Goal: Obtain resource: Download file/media

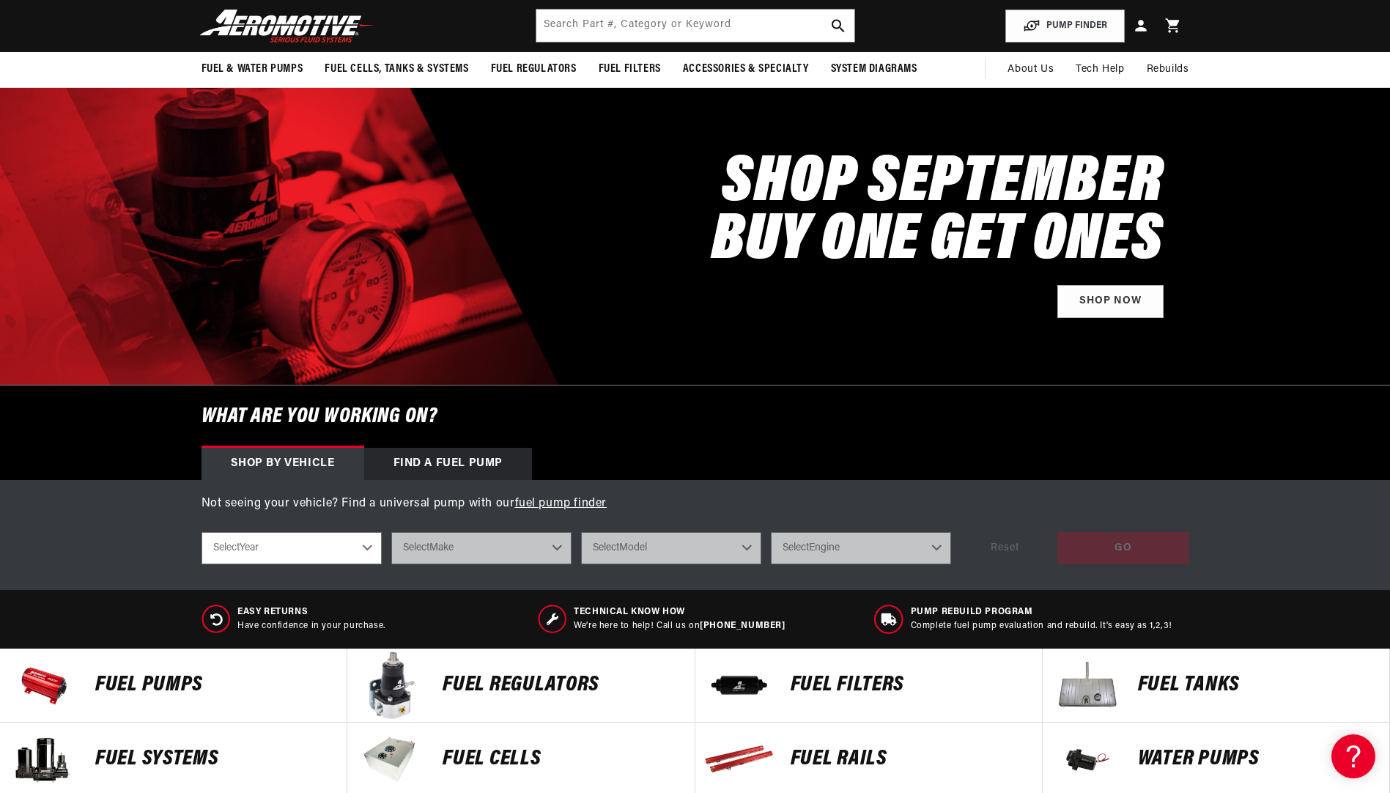
scroll to position [440, 0]
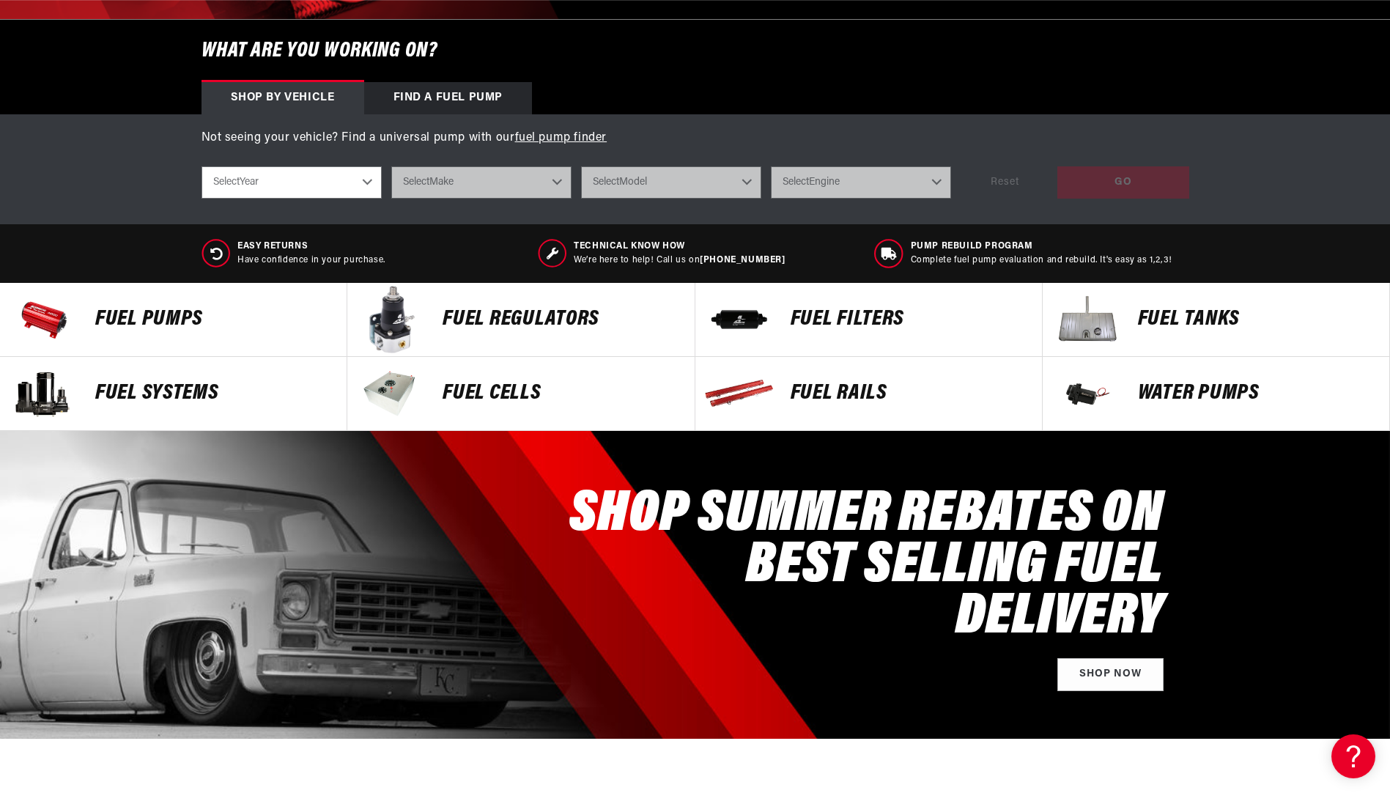
click at [538, 317] on p "FUEL REGULATORS" at bounding box center [560, 319] width 237 height 22
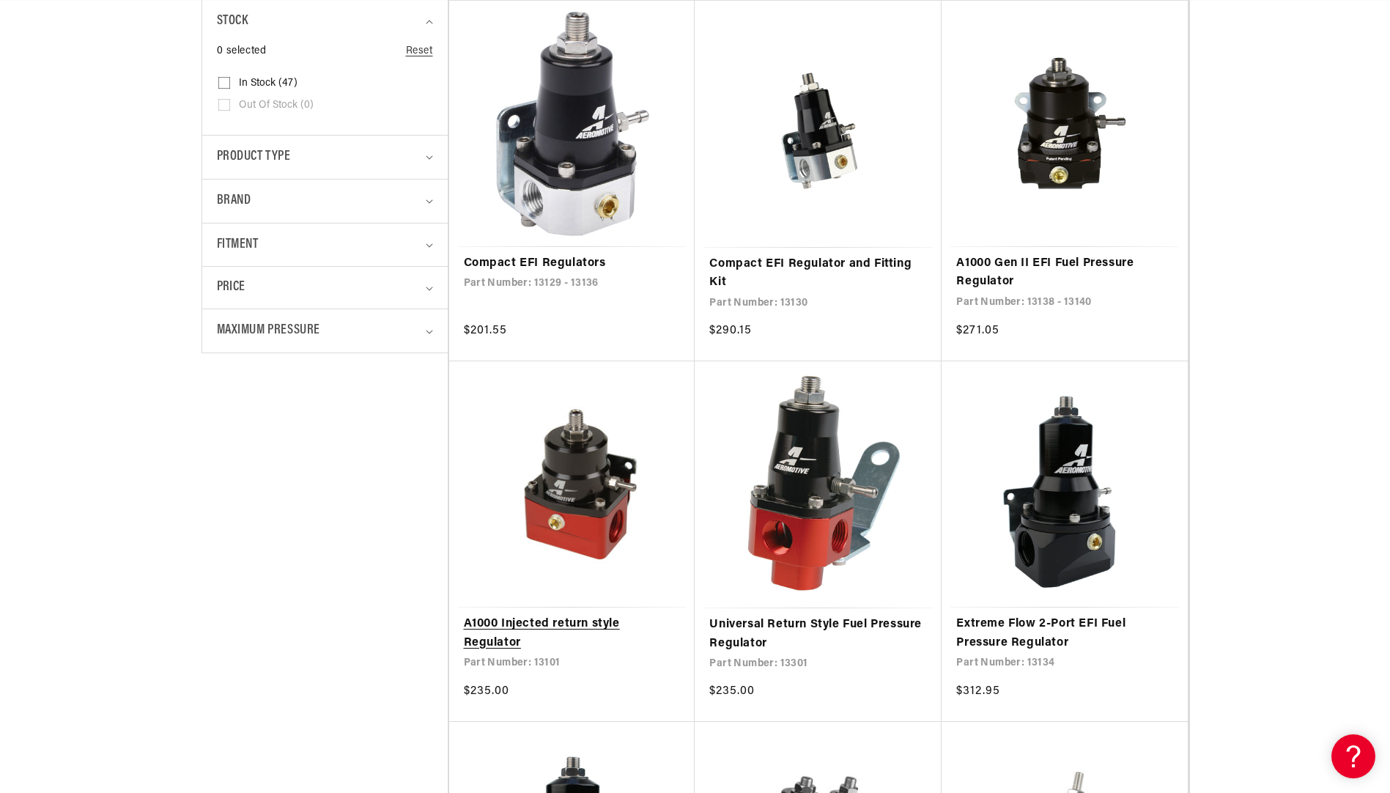
scroll to position [440, 0]
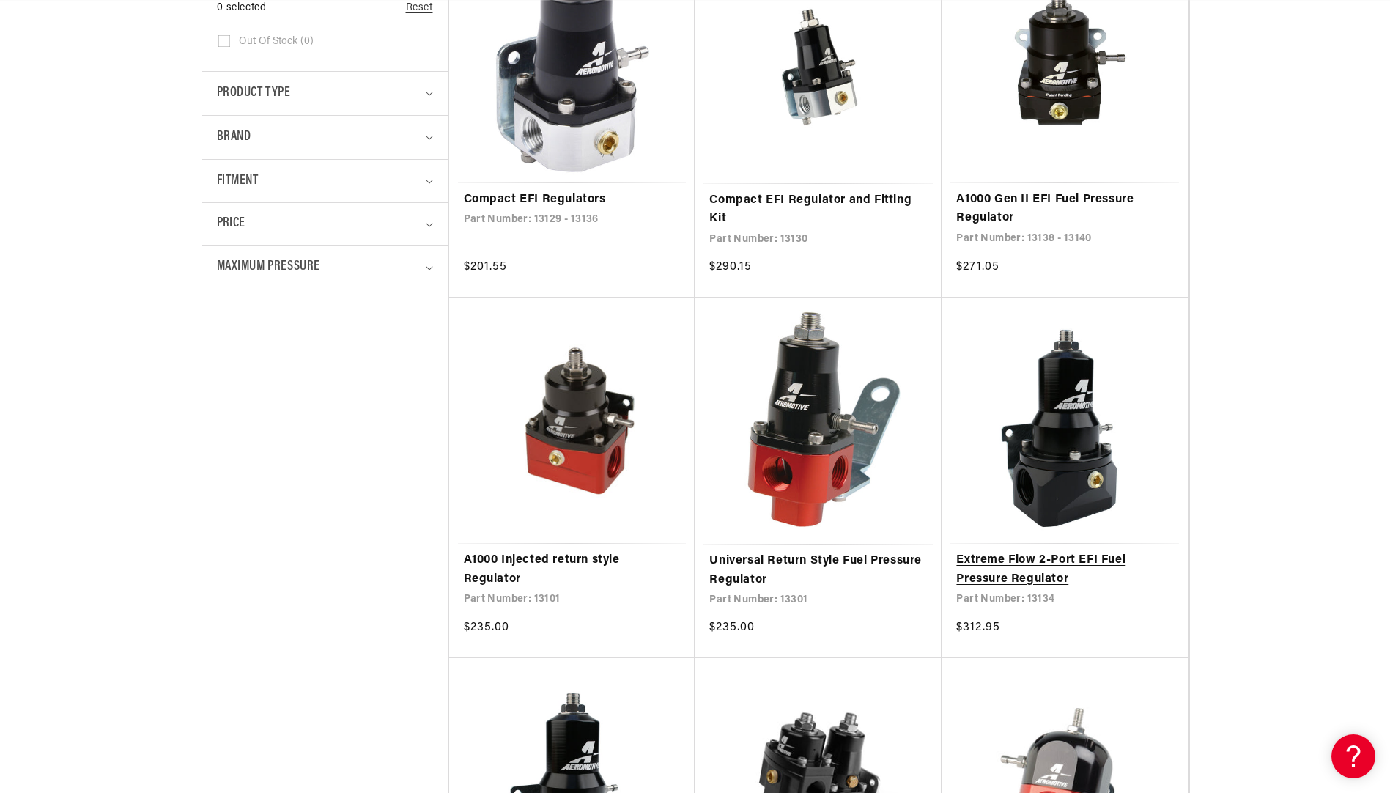
click at [1034, 565] on link "Extreme Flow 2-Port EFI Fuel Pressure Regulator" at bounding box center [1064, 569] width 217 height 37
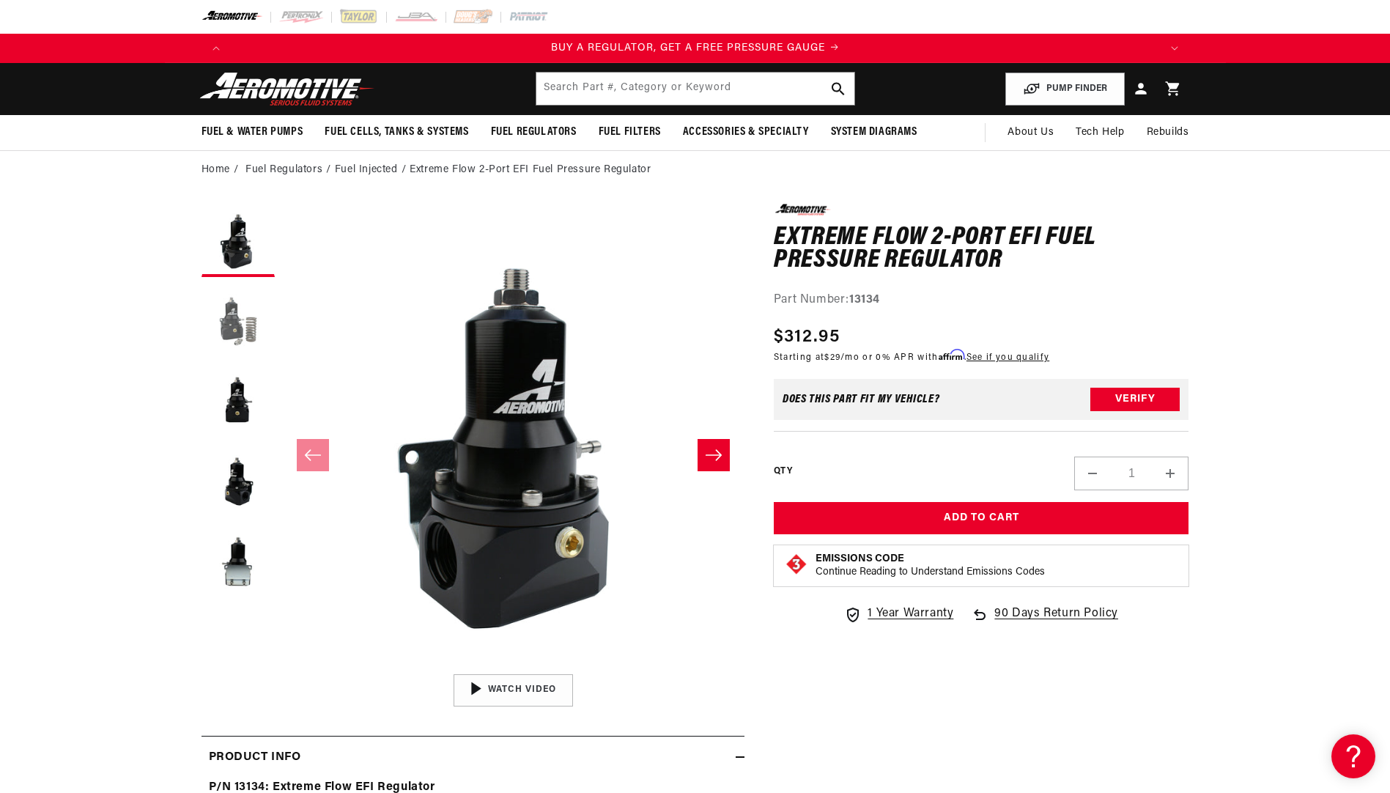
click at [238, 316] on button "Load image 2 in gallery view" at bounding box center [237, 320] width 73 height 73
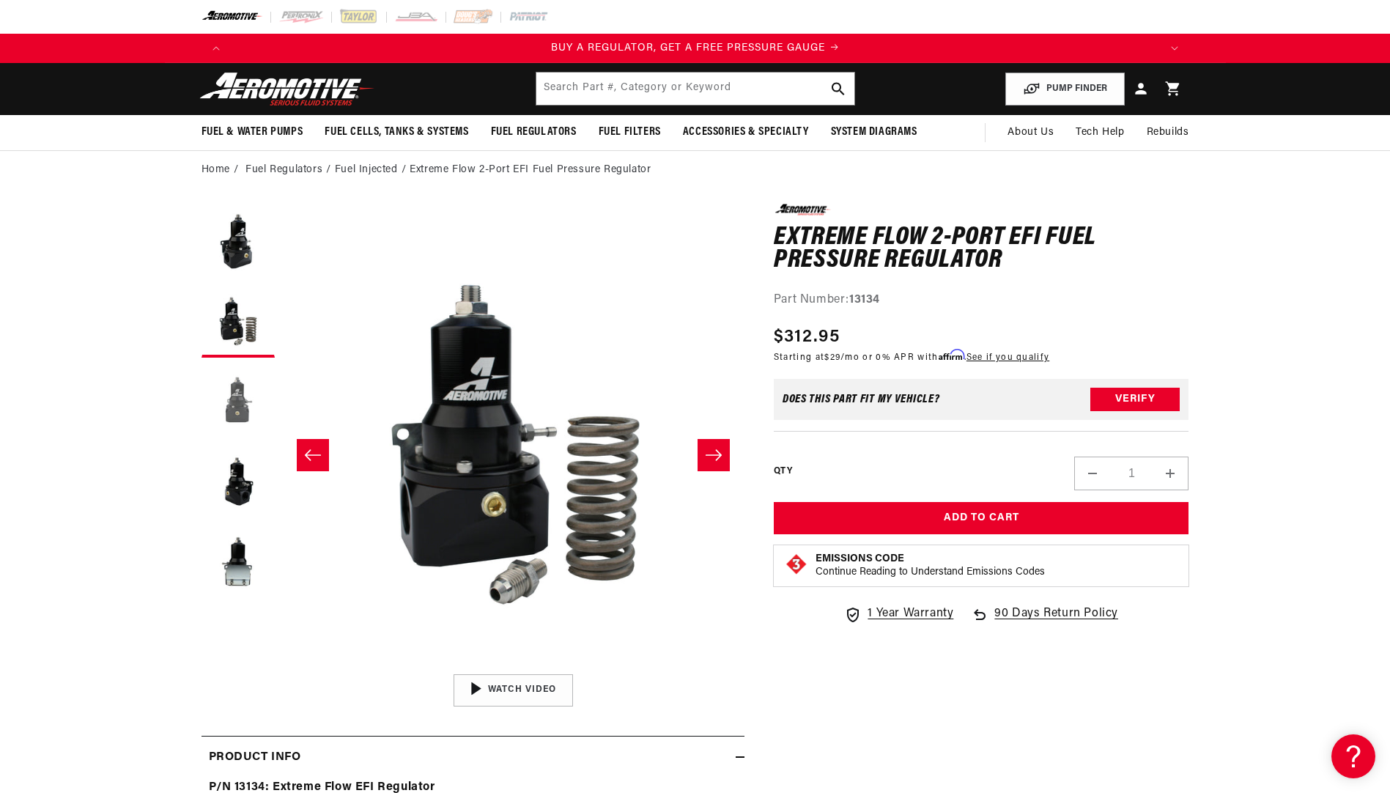
click at [241, 426] on button "Load image 3 in gallery view" at bounding box center [237, 401] width 73 height 73
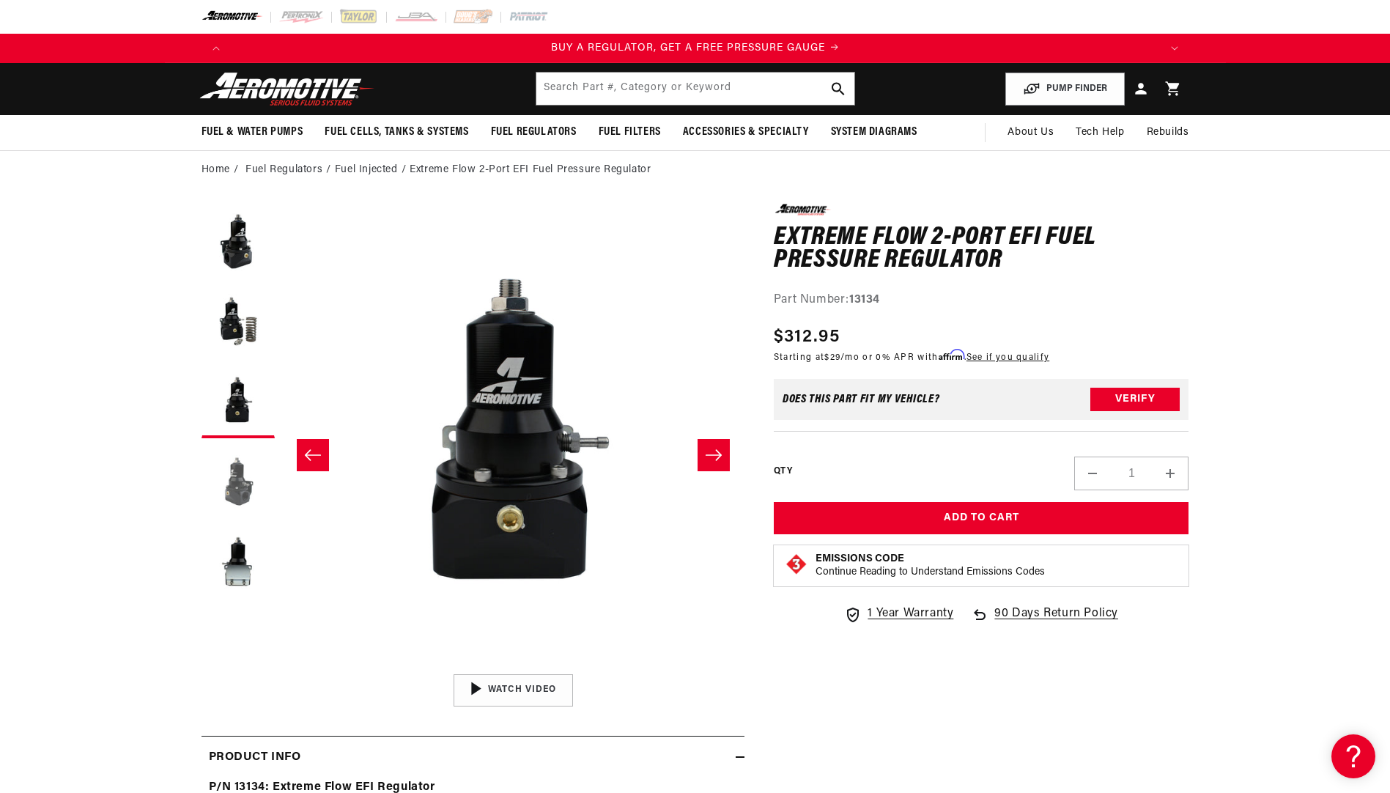
click at [222, 496] on button "Load image 4 in gallery view" at bounding box center [237, 481] width 73 height 73
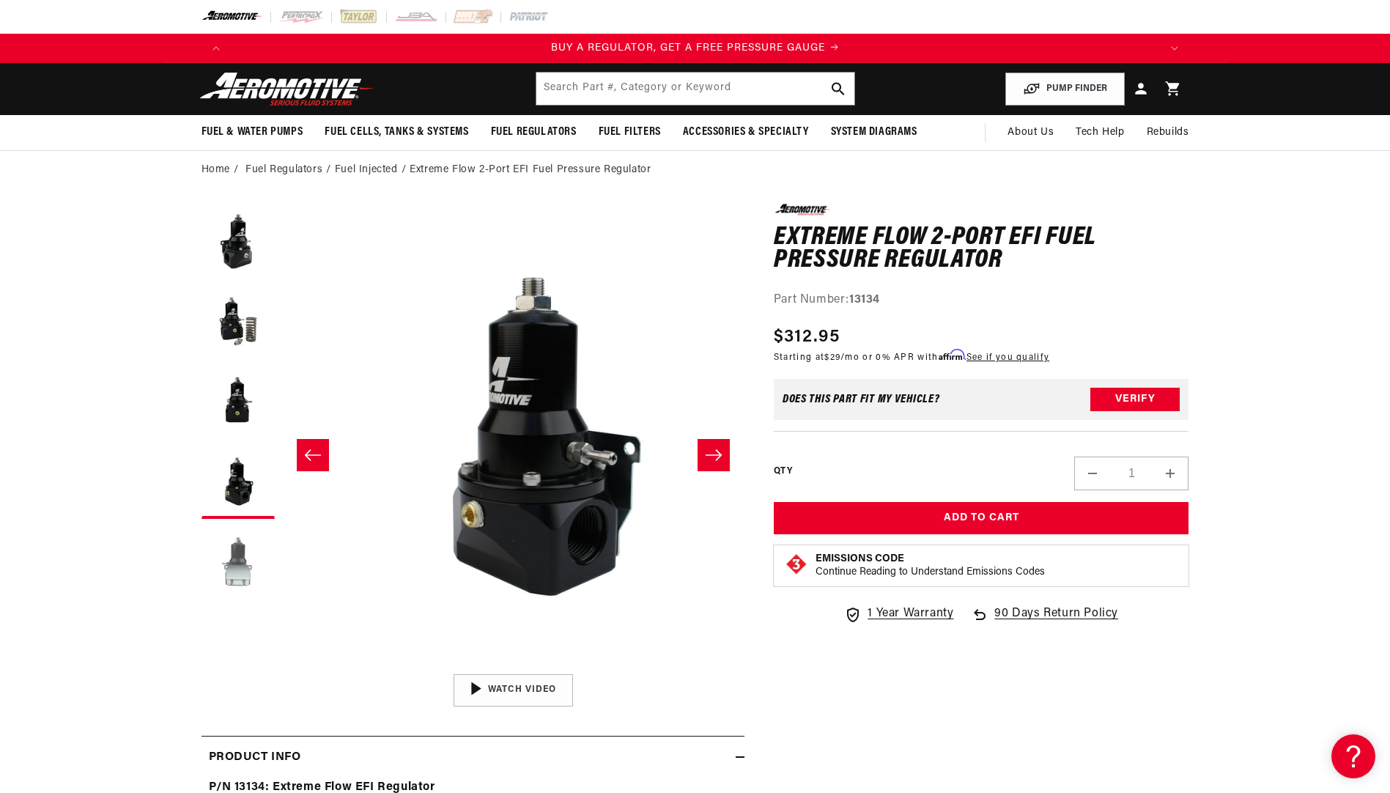
scroll to position [1, 1388]
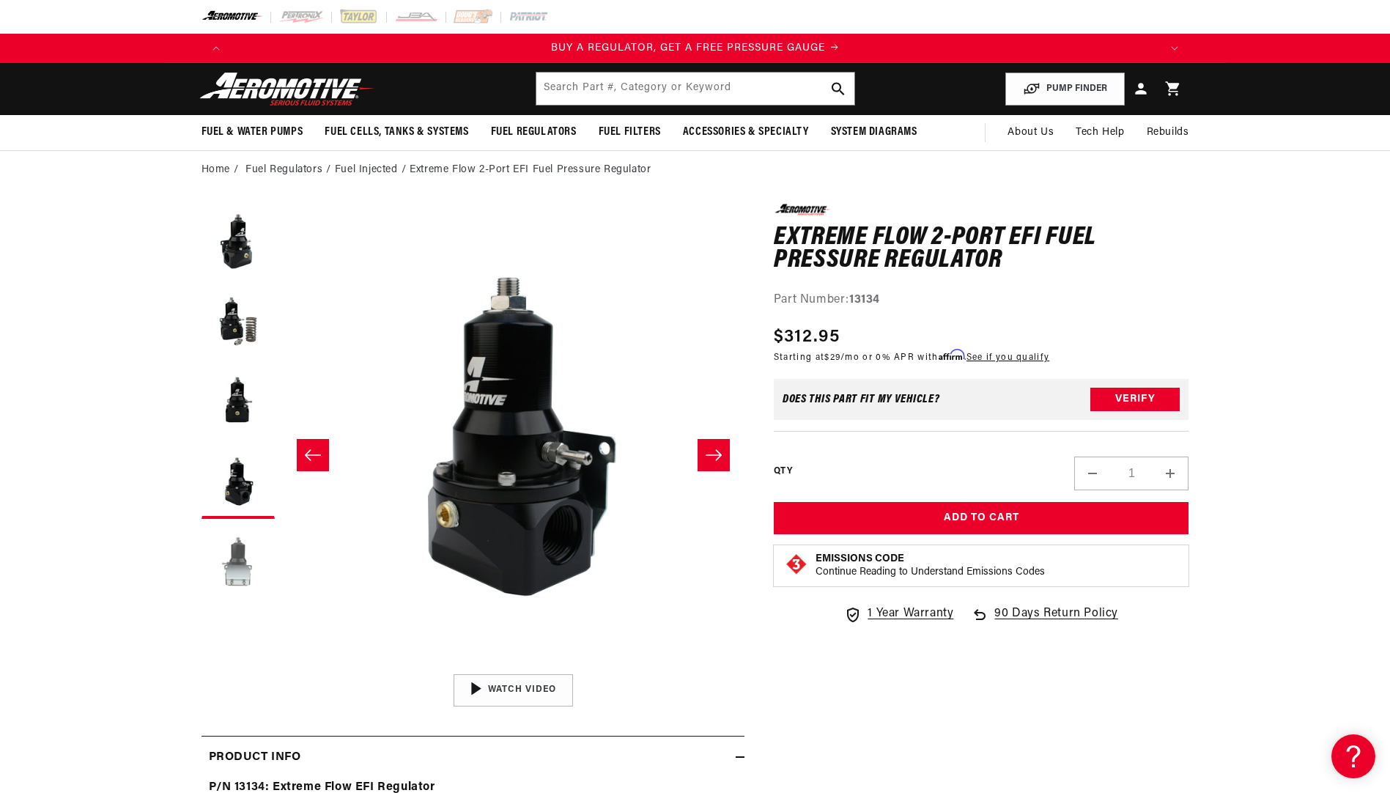
click at [245, 564] on button "Load image 5 in gallery view" at bounding box center [237, 562] width 73 height 73
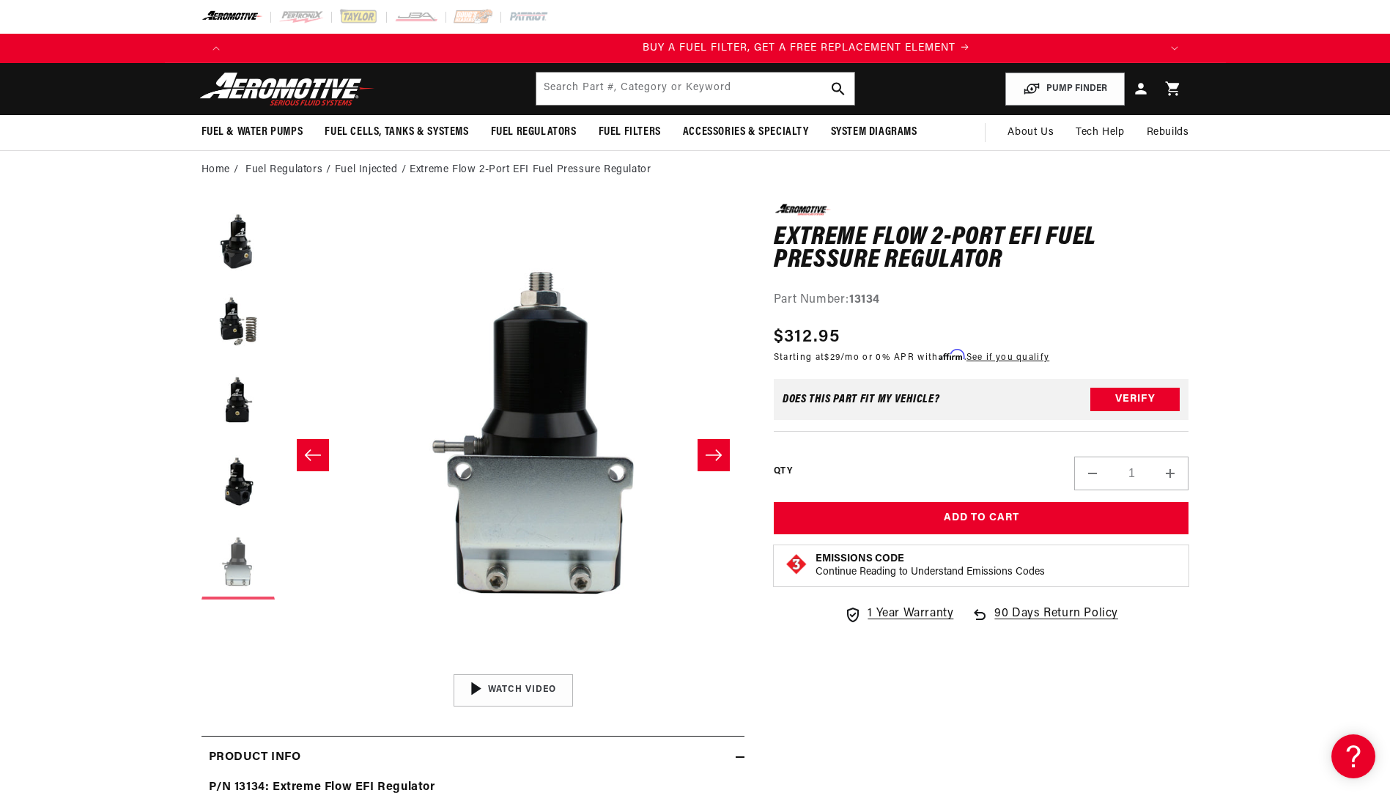
scroll to position [0, 929]
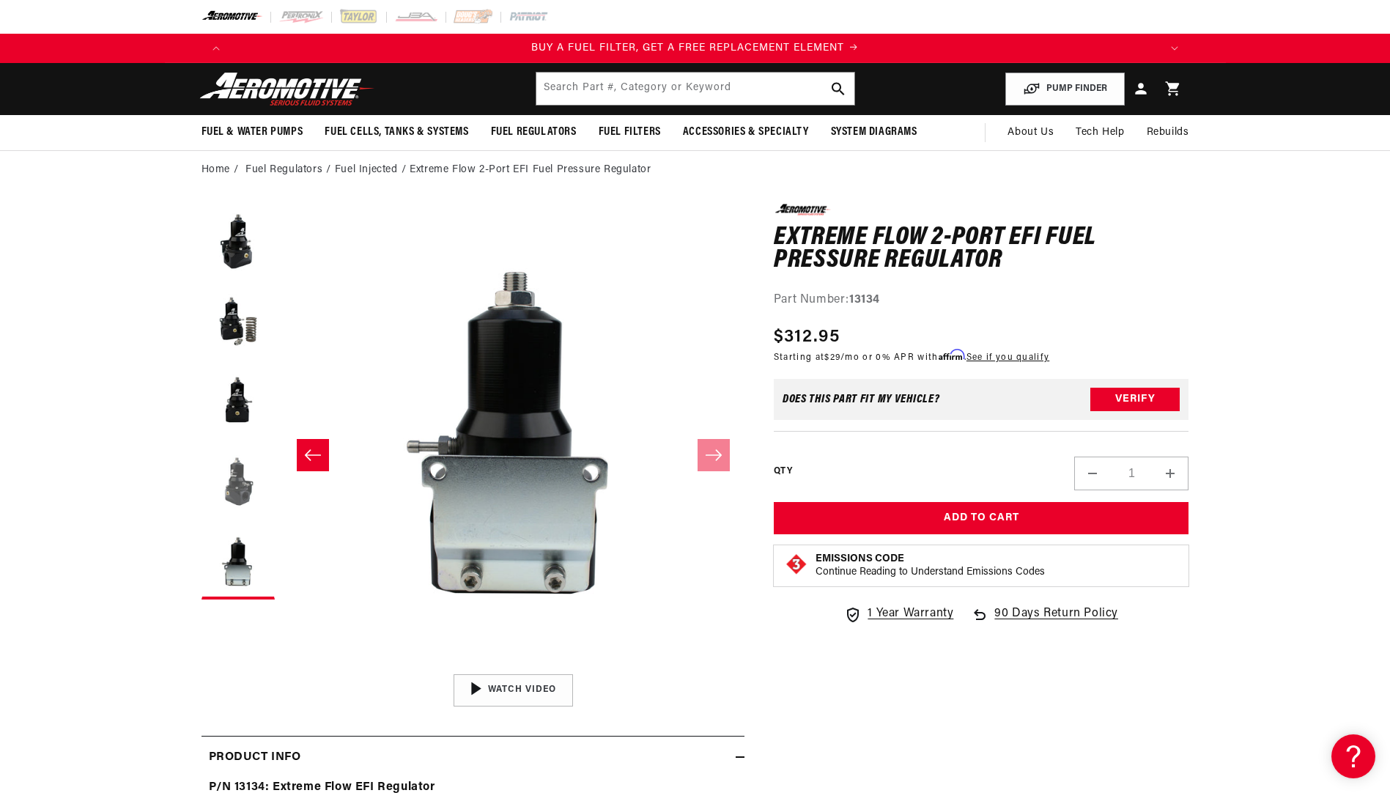
click at [259, 493] on button "Load image 4 in gallery view" at bounding box center [237, 481] width 73 height 73
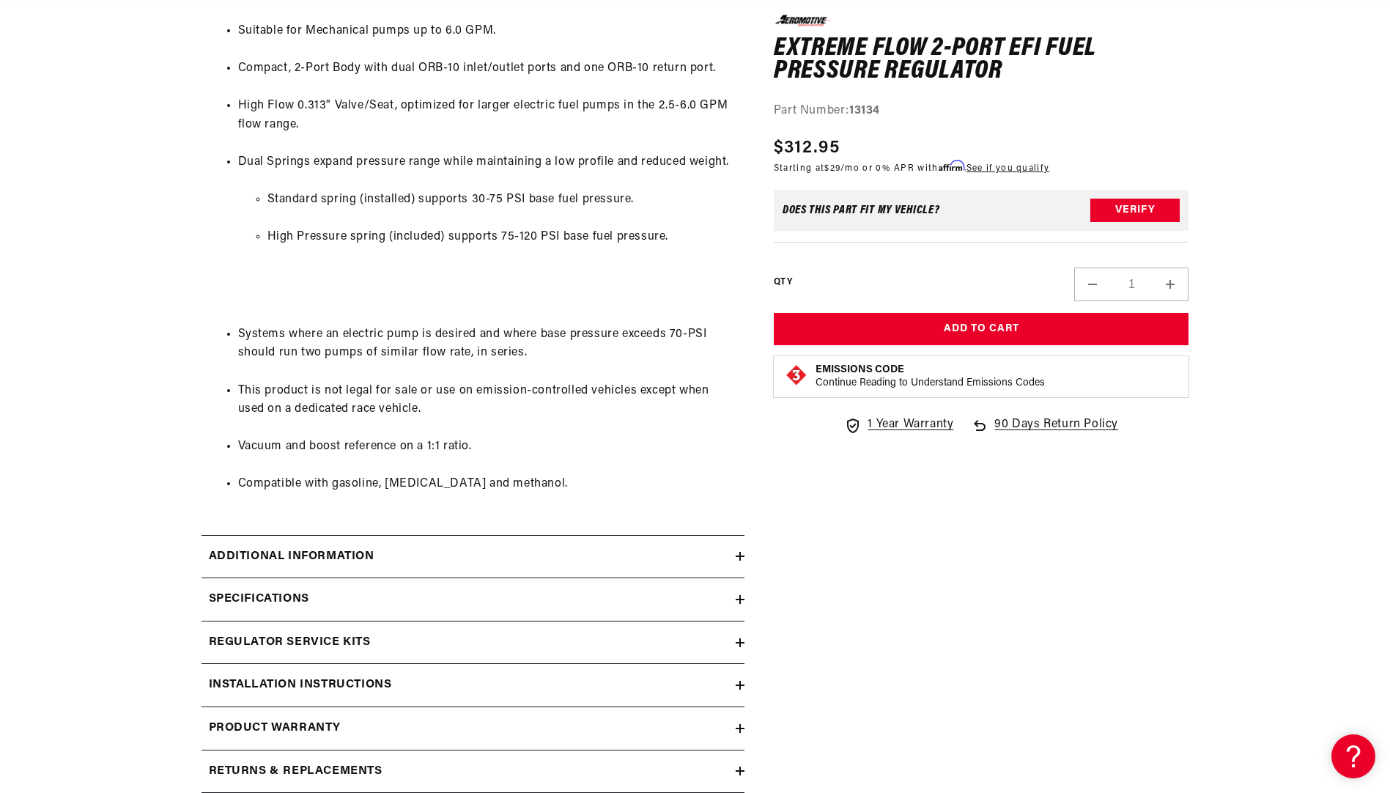
scroll to position [952, 0]
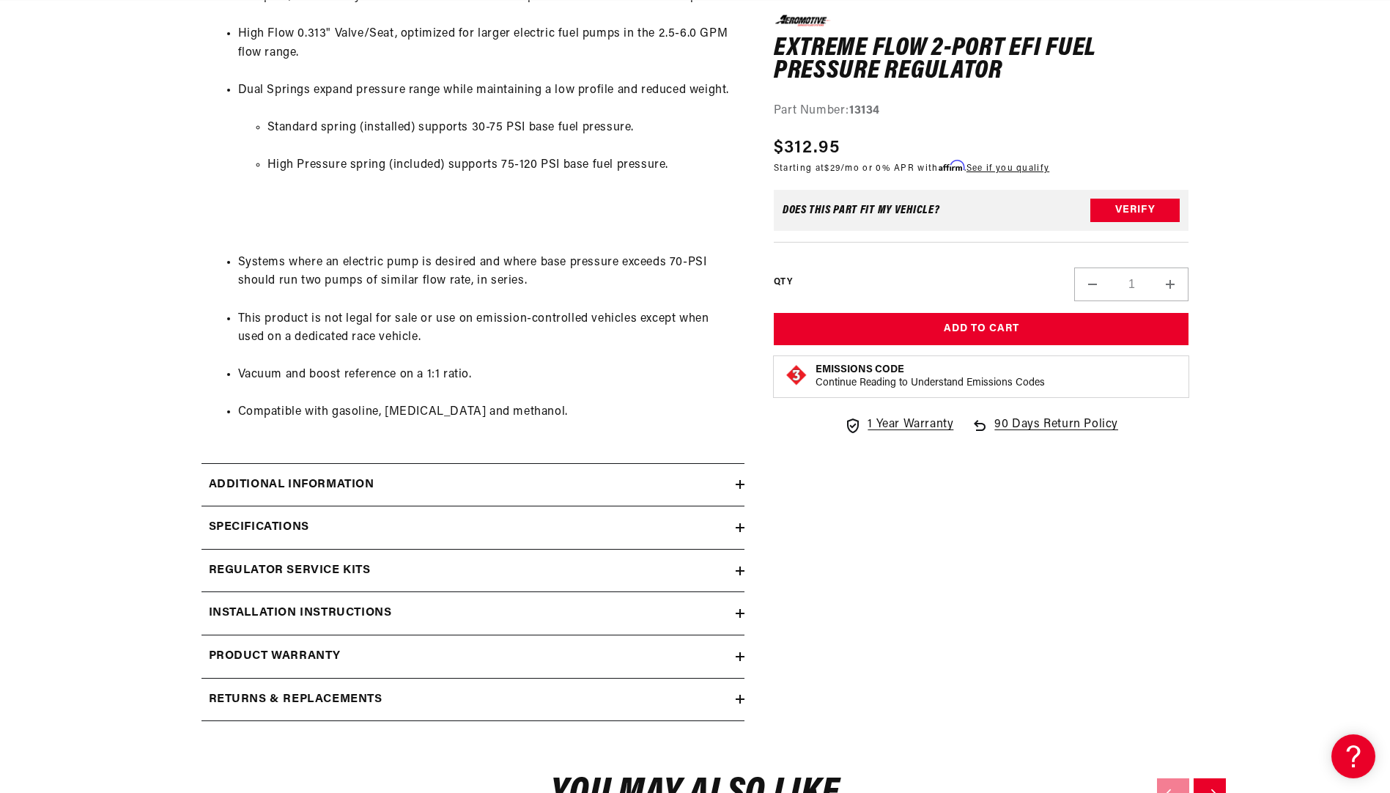
click at [275, 517] on summary "Specifications" at bounding box center [472, 527] width 543 height 42
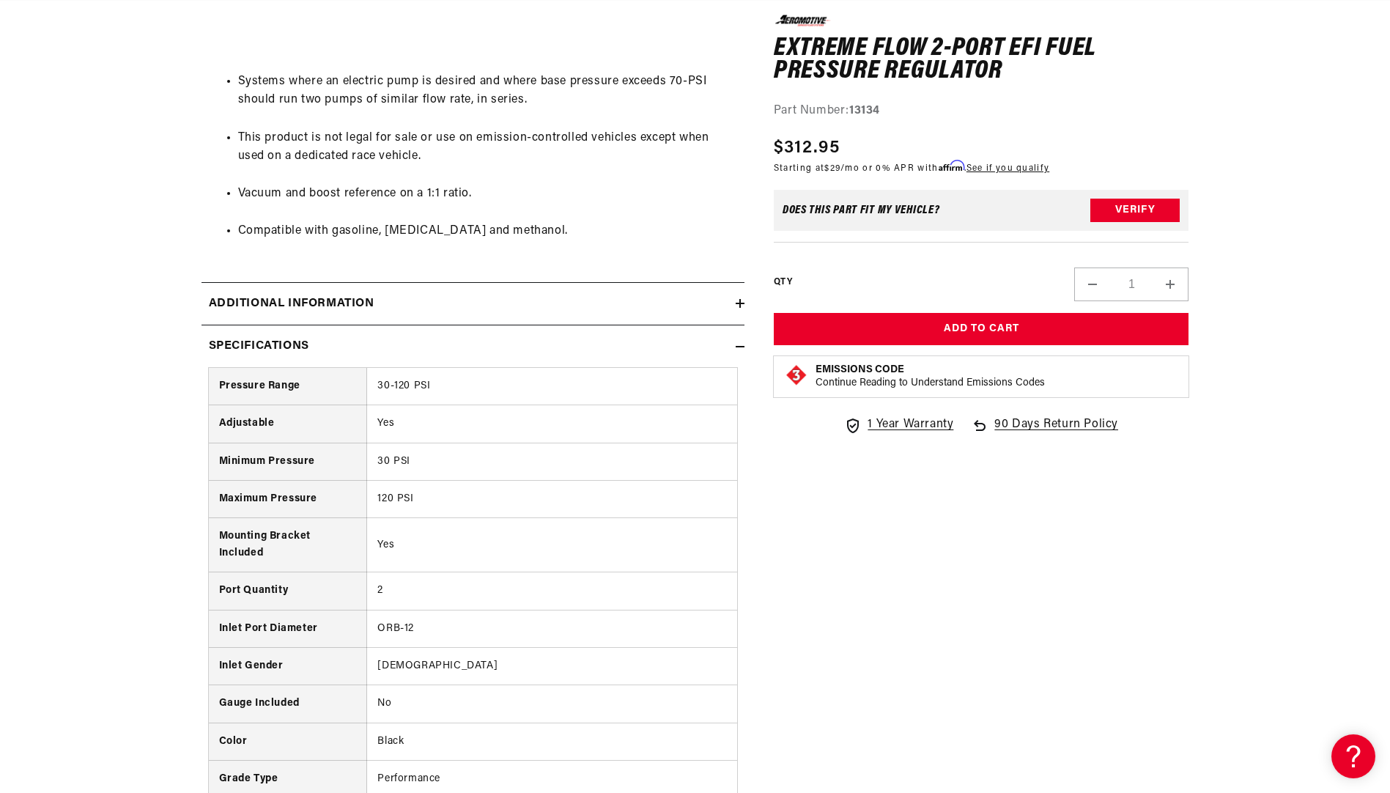
scroll to position [1099, 0]
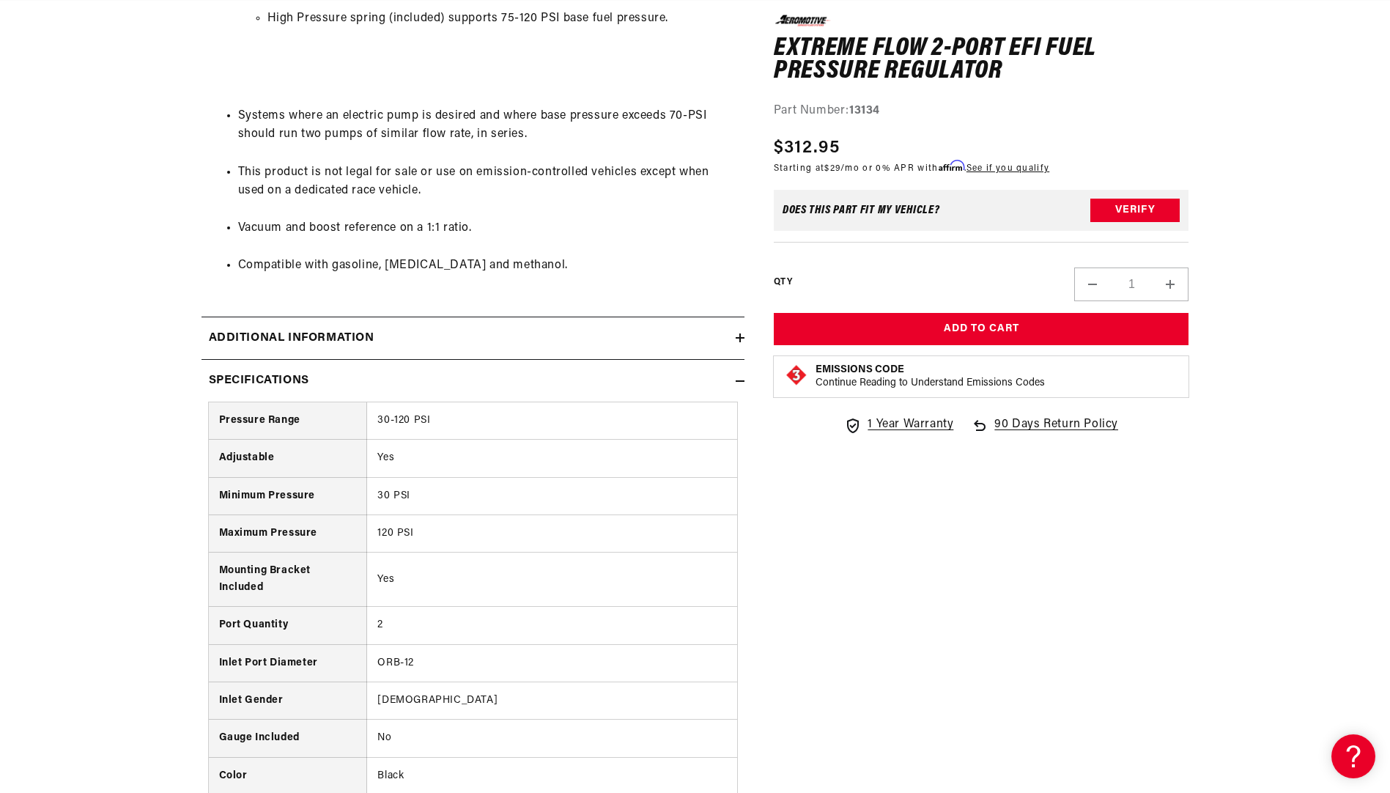
click at [248, 385] on h2 "Specifications" at bounding box center [259, 380] width 100 height 19
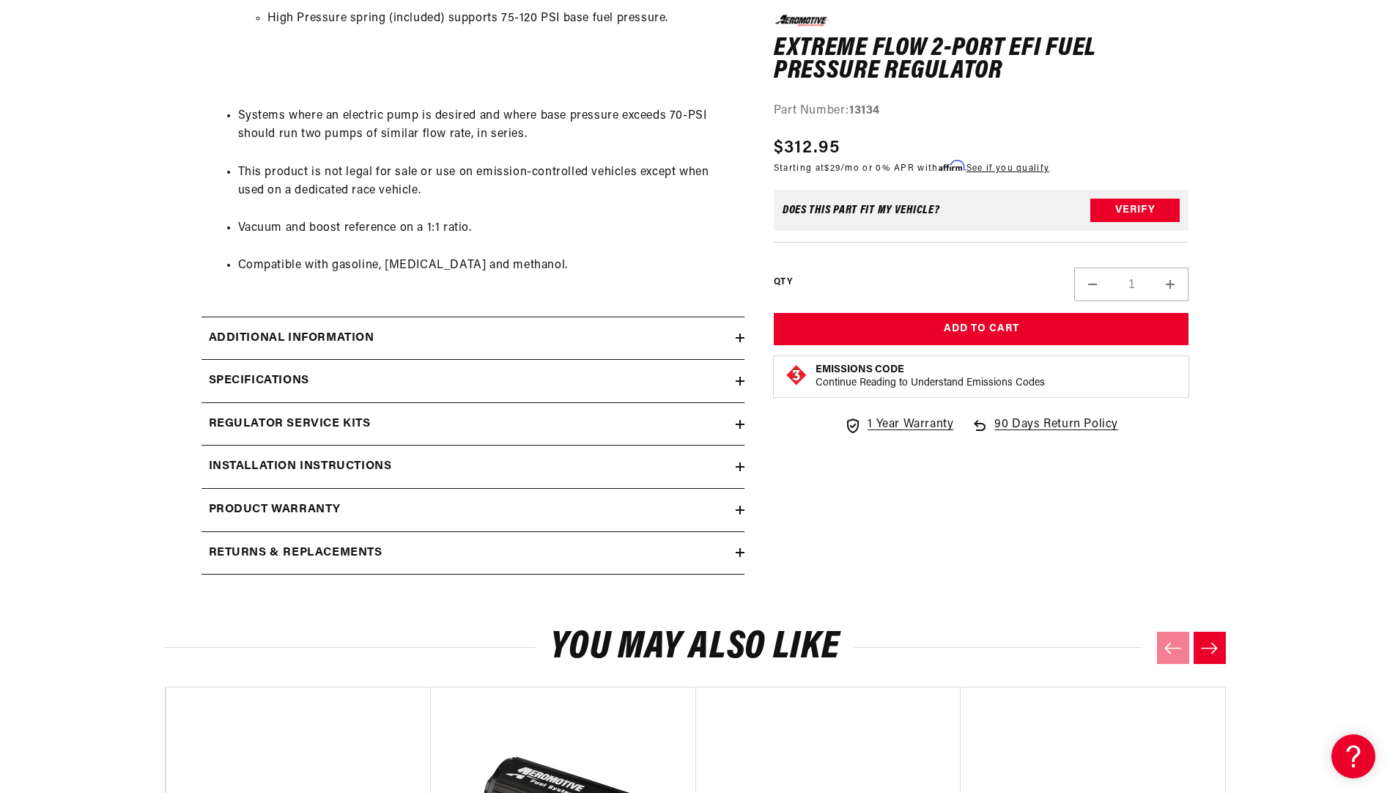
scroll to position [0, 2787]
click at [275, 347] on h2 "Additional information" at bounding box center [292, 338] width 166 height 19
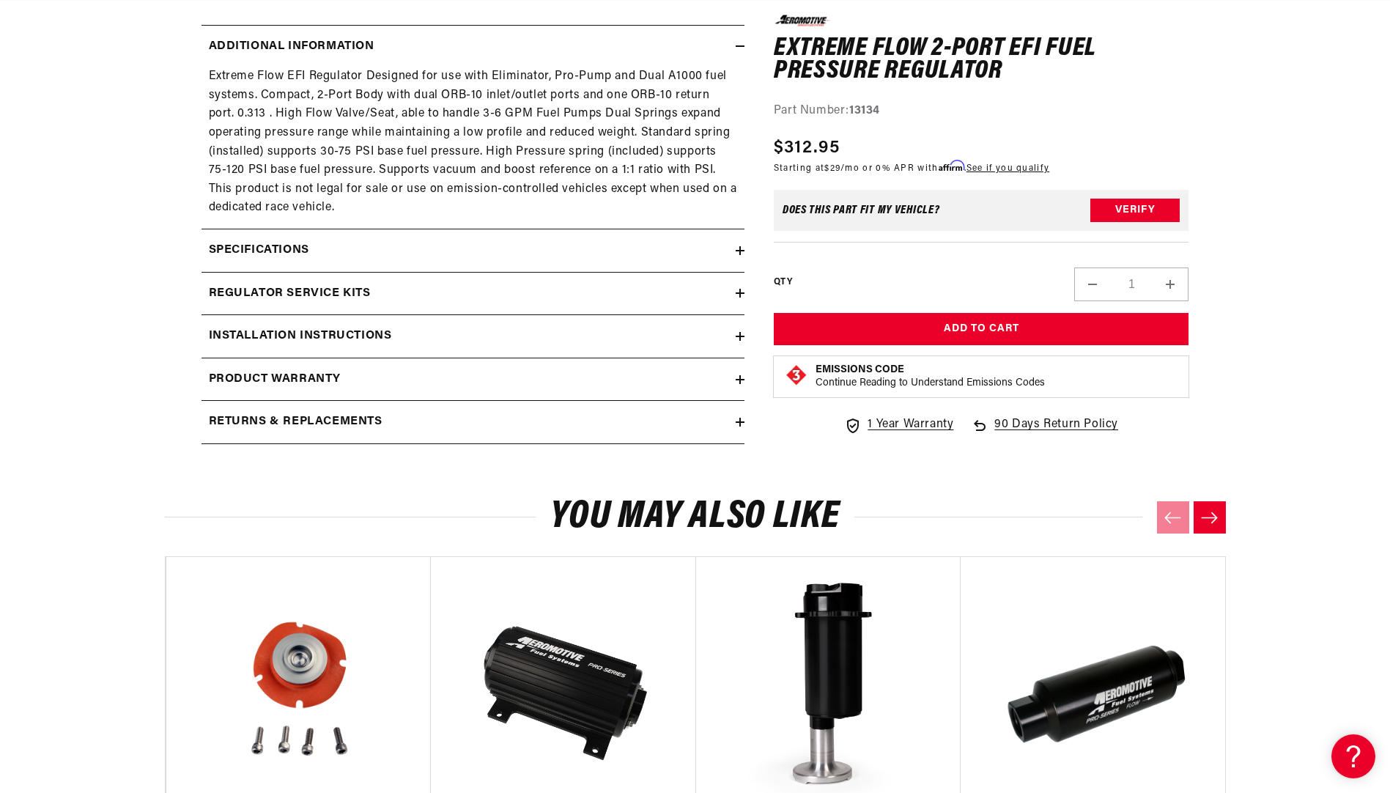
scroll to position [0, 0]
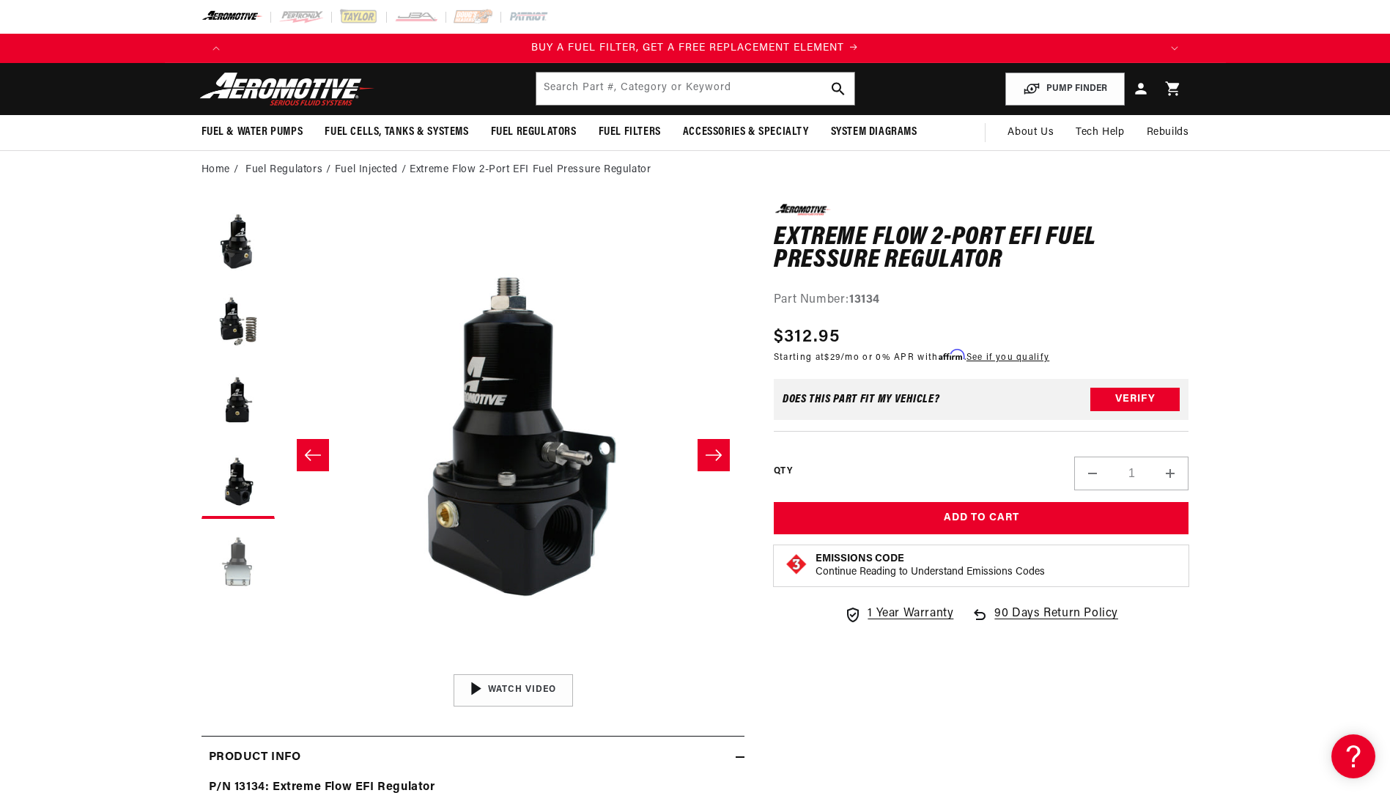
click at [234, 572] on button "Load image 5 in gallery view" at bounding box center [237, 562] width 73 height 73
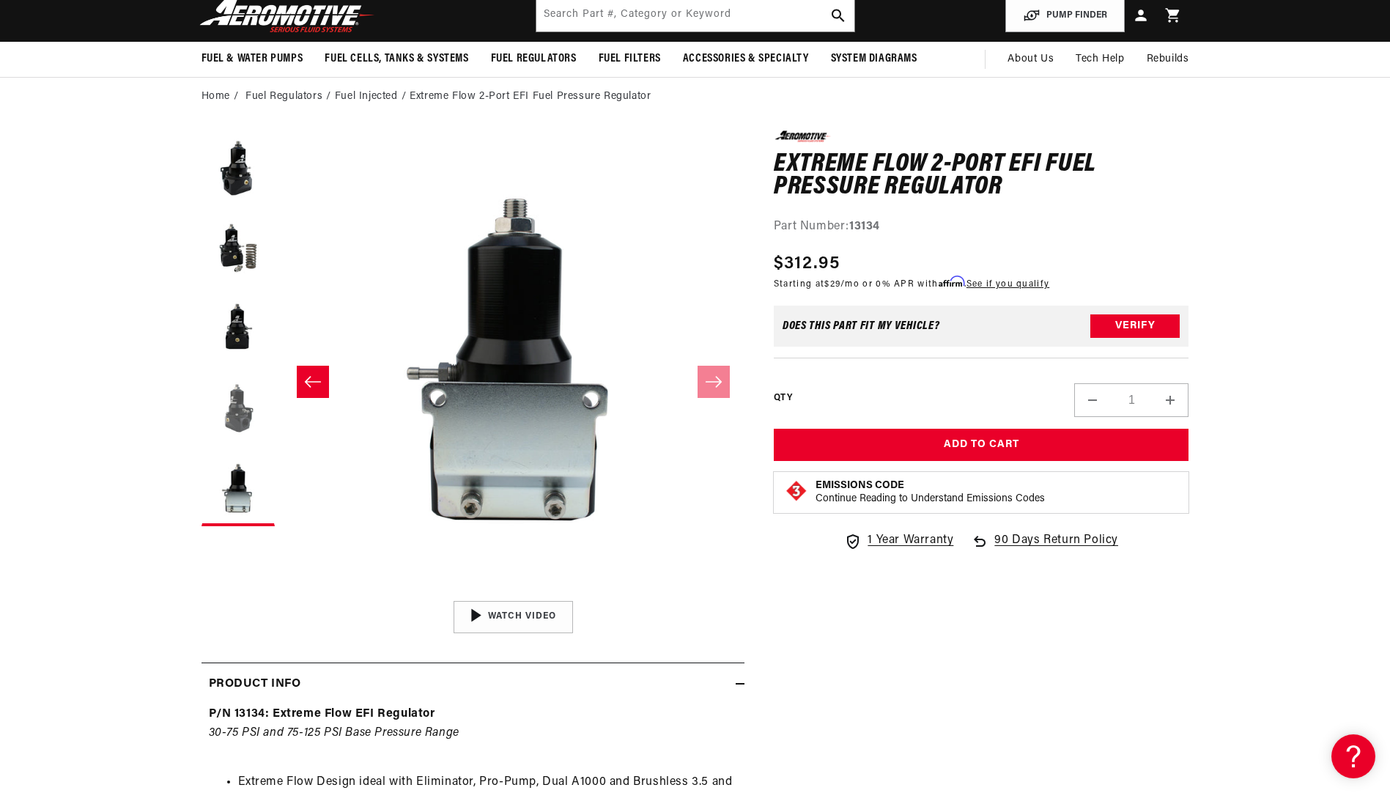
click at [223, 410] on button "Load image 4 in gallery view" at bounding box center [237, 408] width 73 height 73
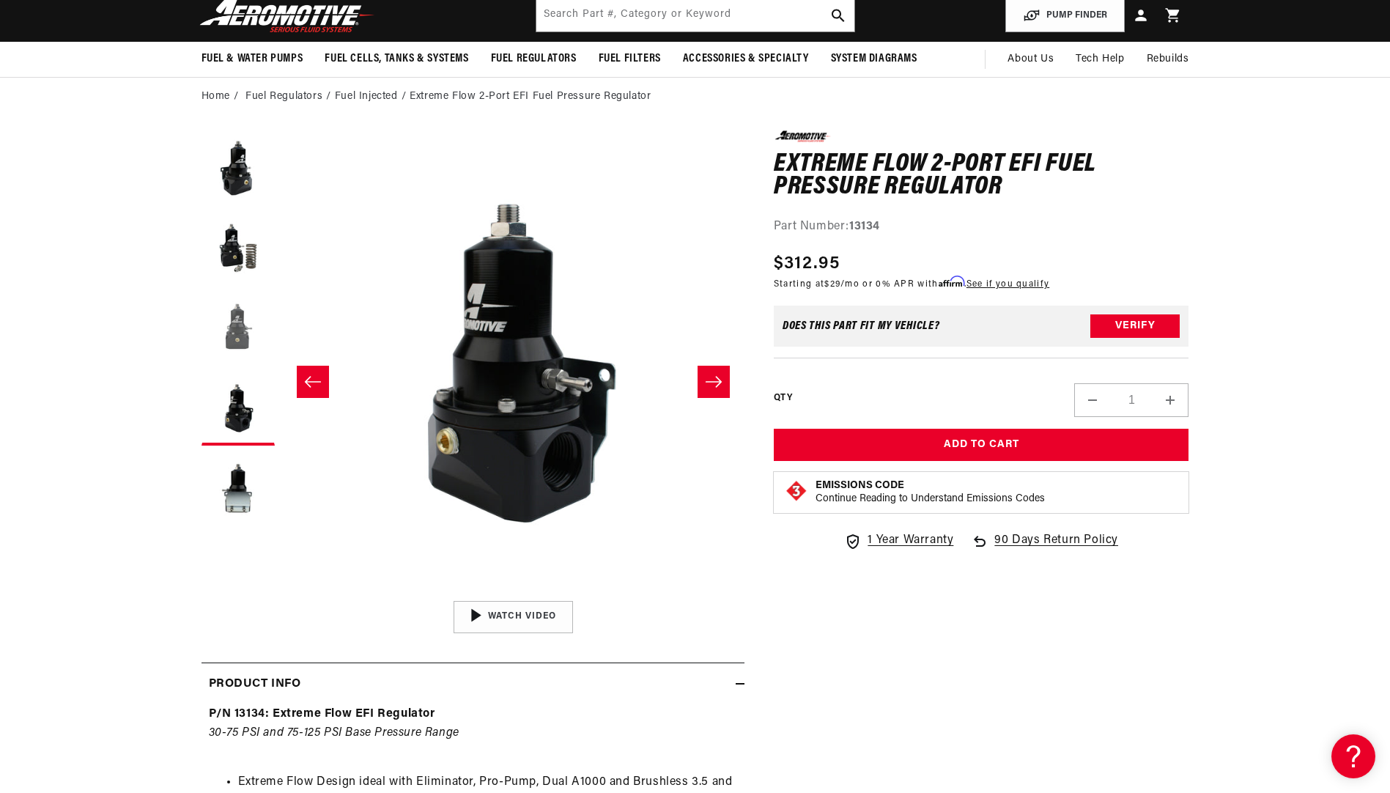
click at [232, 319] on button "Load image 3 in gallery view" at bounding box center [237, 328] width 73 height 73
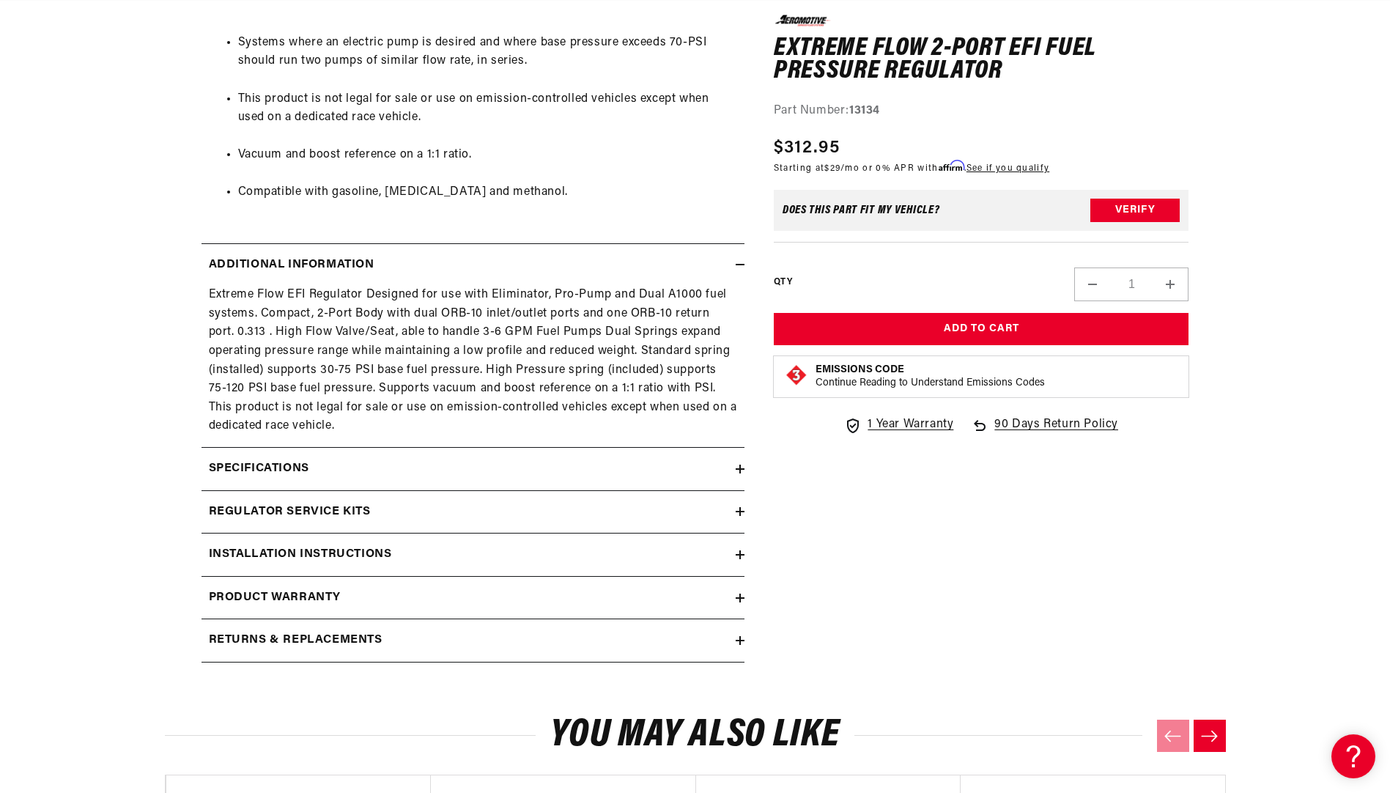
click at [267, 463] on h2 "Specifications" at bounding box center [259, 468] width 100 height 19
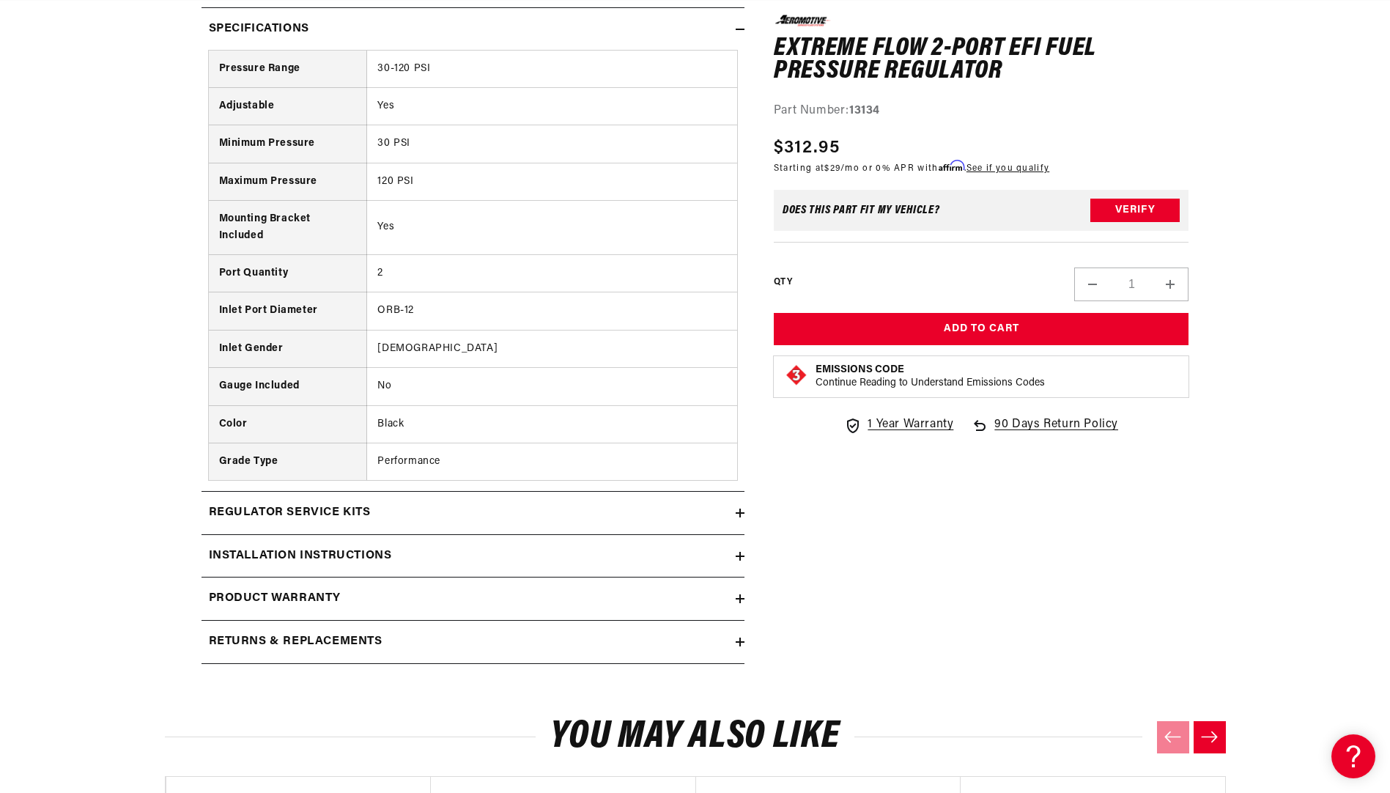
click at [238, 552] on h2 "Installation Instructions" at bounding box center [300, 556] width 183 height 19
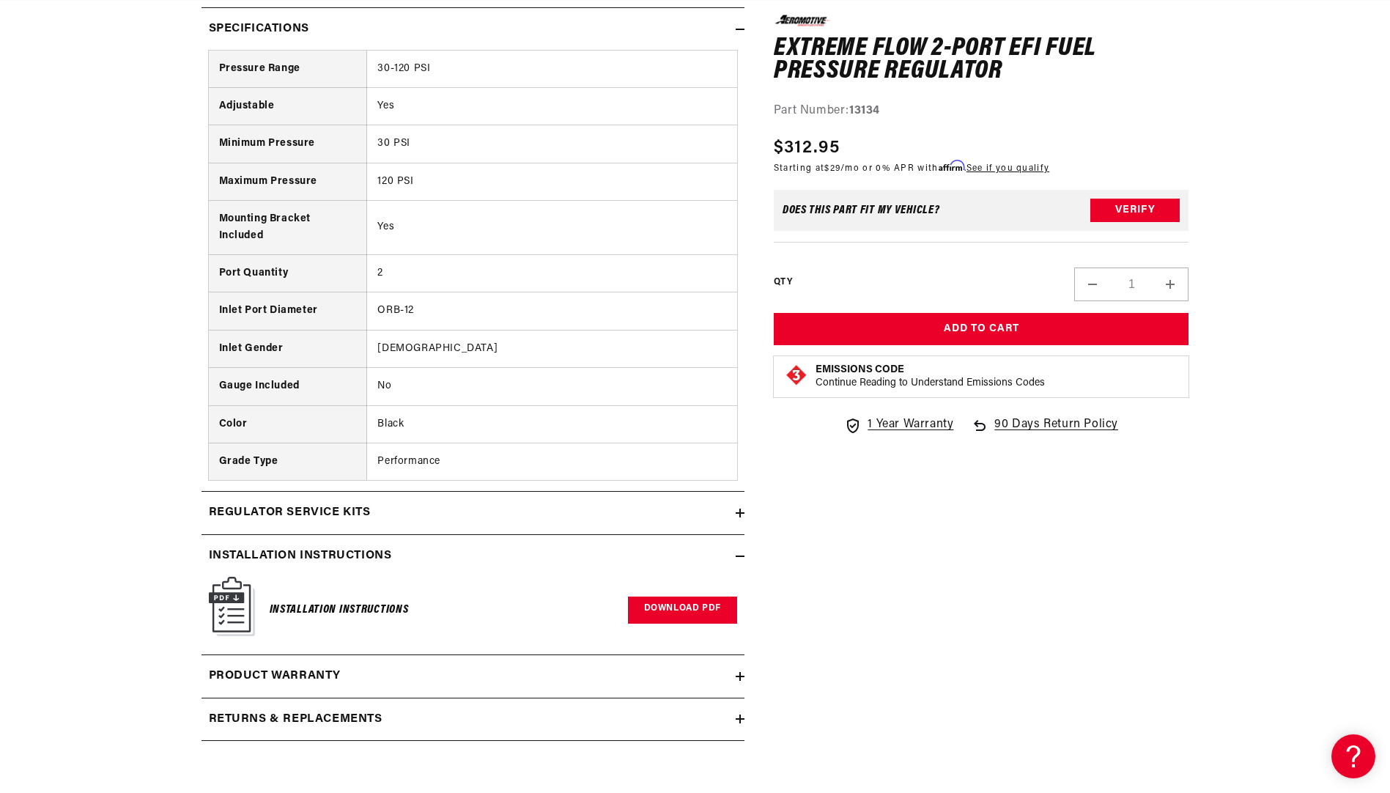
click at [699, 618] on link "Download PDF" at bounding box center [682, 609] width 109 height 27
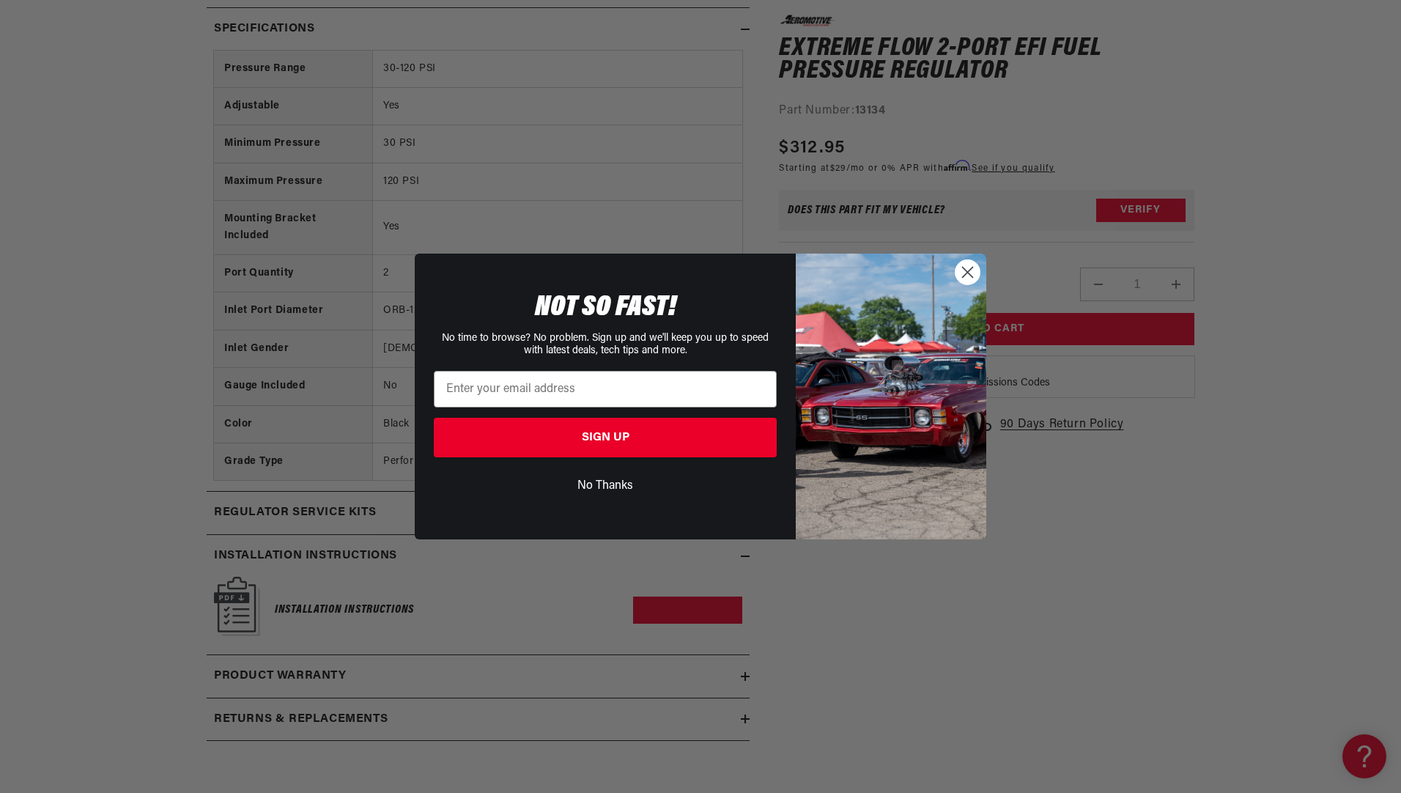
click at [971, 267] on circle "Close dialog" at bounding box center [967, 272] width 24 height 24
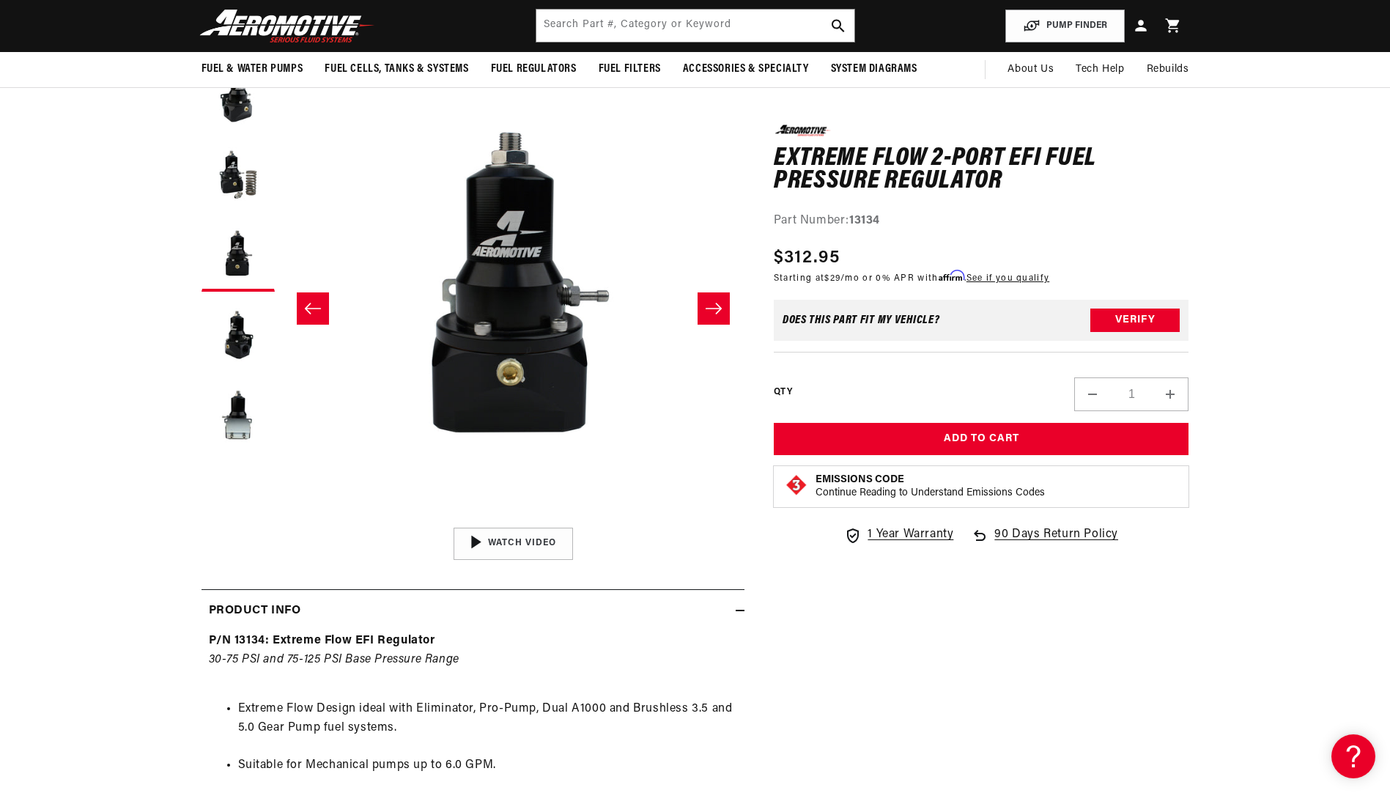
scroll to position [0, 2787]
